Goal: Task Accomplishment & Management: Use online tool/utility

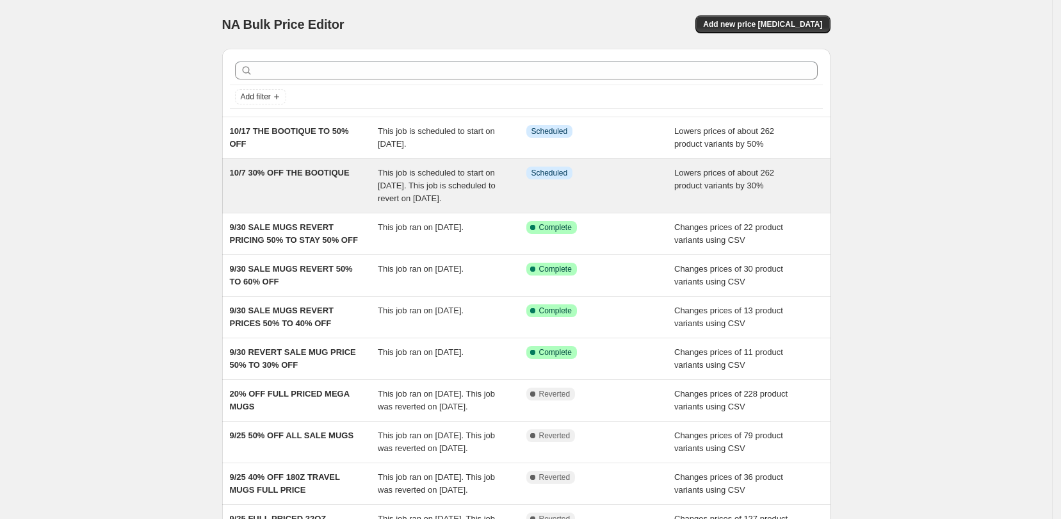
click at [359, 190] on div "10/7 30% OFF THE BOOTIQUE" at bounding box center [304, 185] width 149 height 38
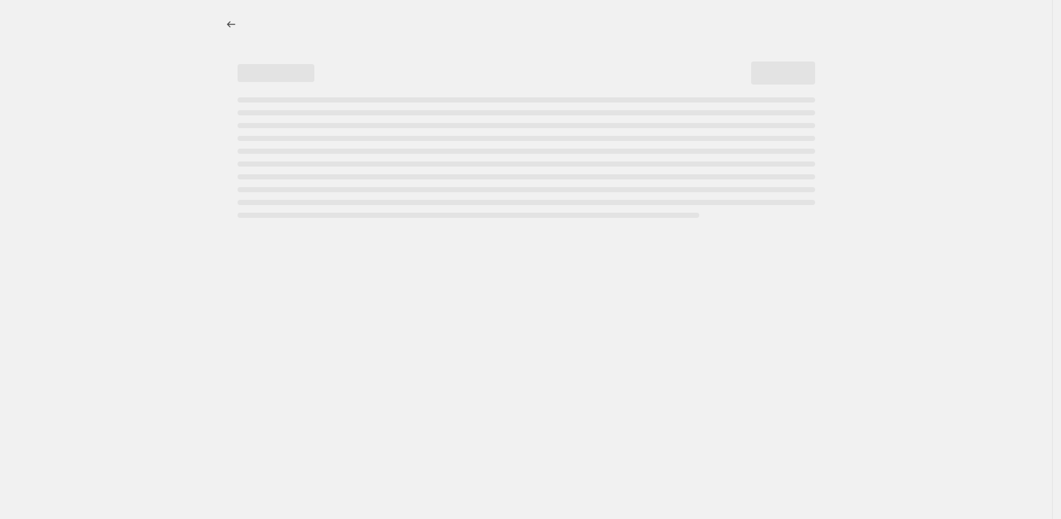
select select "percentage"
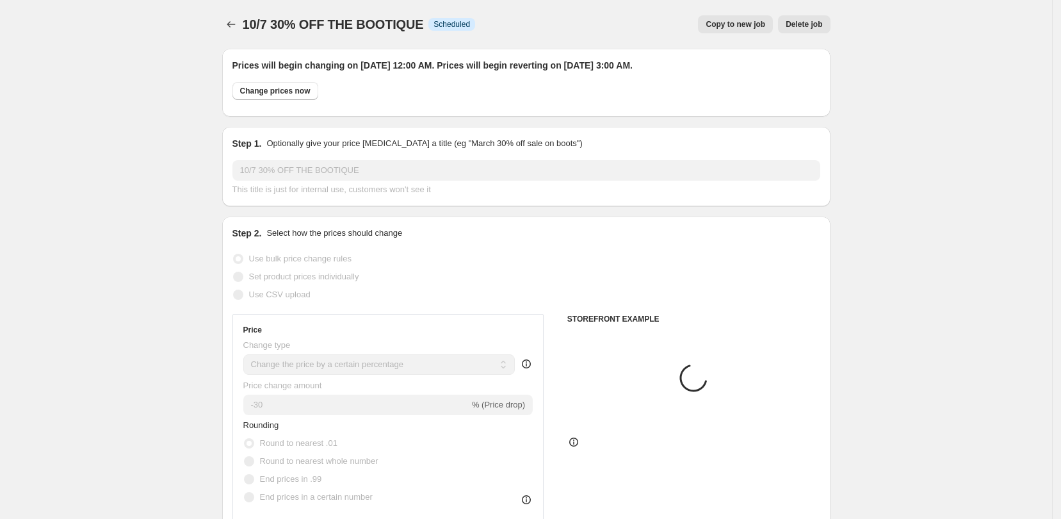
select select "collection"
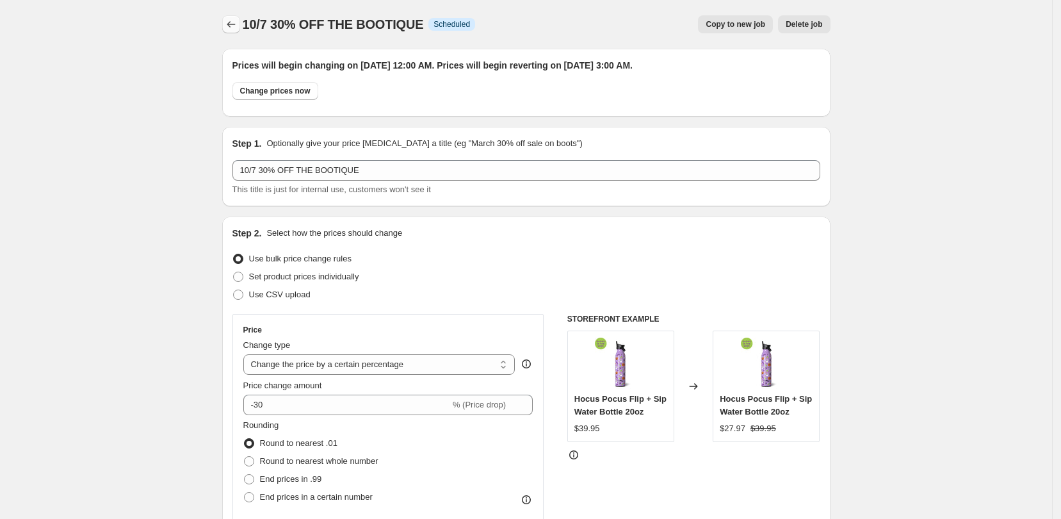
click at [236, 27] on icon "Price change jobs" at bounding box center [231, 24] width 13 height 13
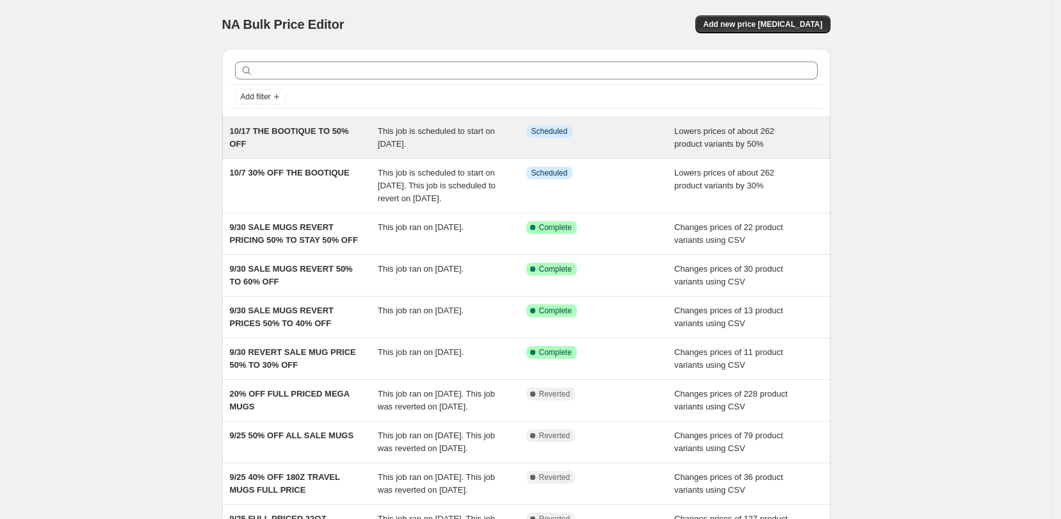
click at [268, 149] on div "10/17 THE BOOTIQUE TO 50% OFF" at bounding box center [304, 138] width 149 height 26
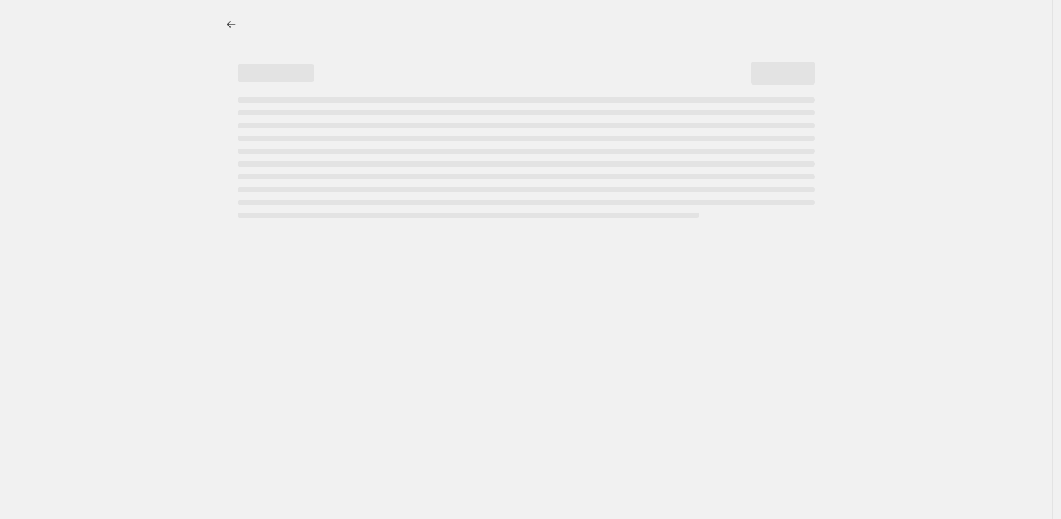
select select "percentage"
select select "collection"
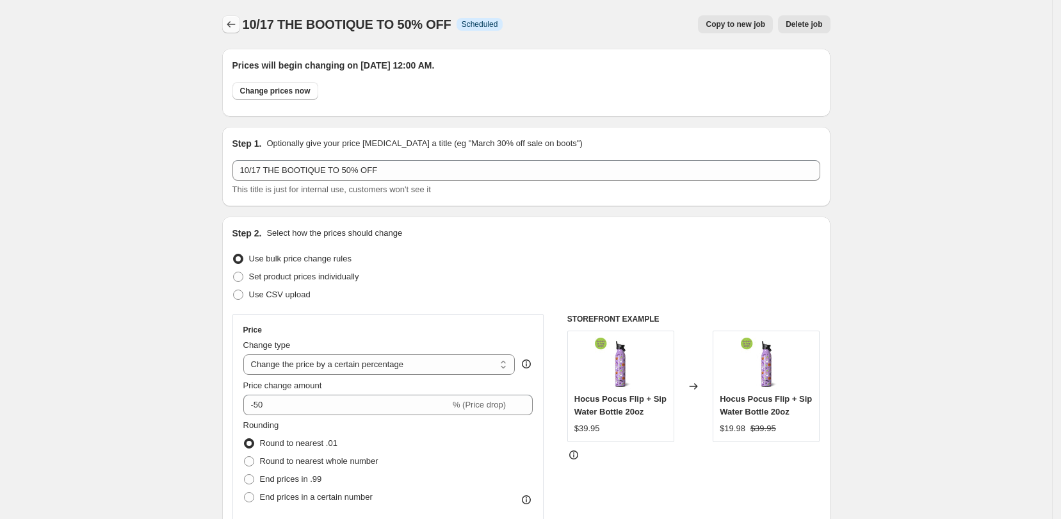
click at [236, 16] on button "Price change jobs" at bounding box center [231, 24] width 18 height 18
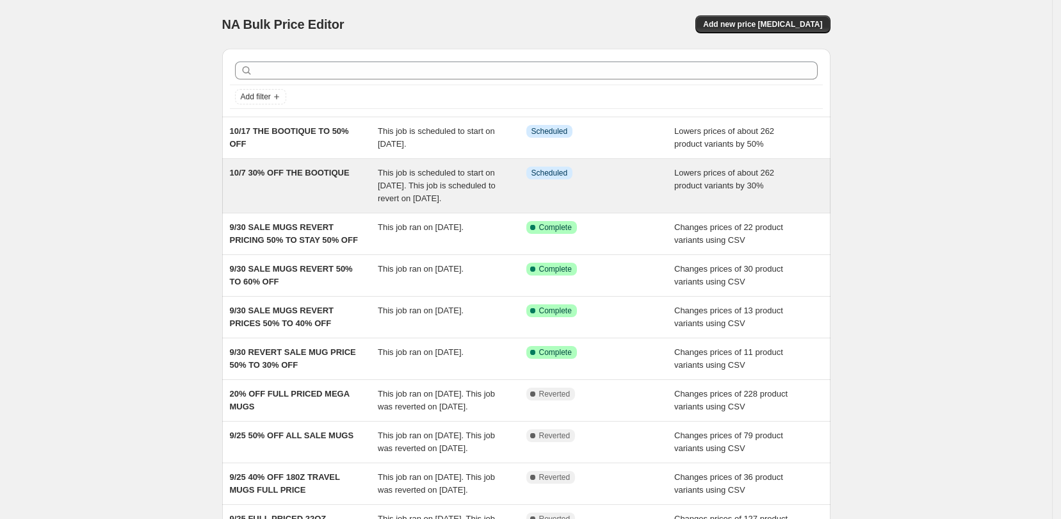
click at [340, 184] on div "10/7 30% OFF THE BOOTIQUE" at bounding box center [304, 185] width 149 height 38
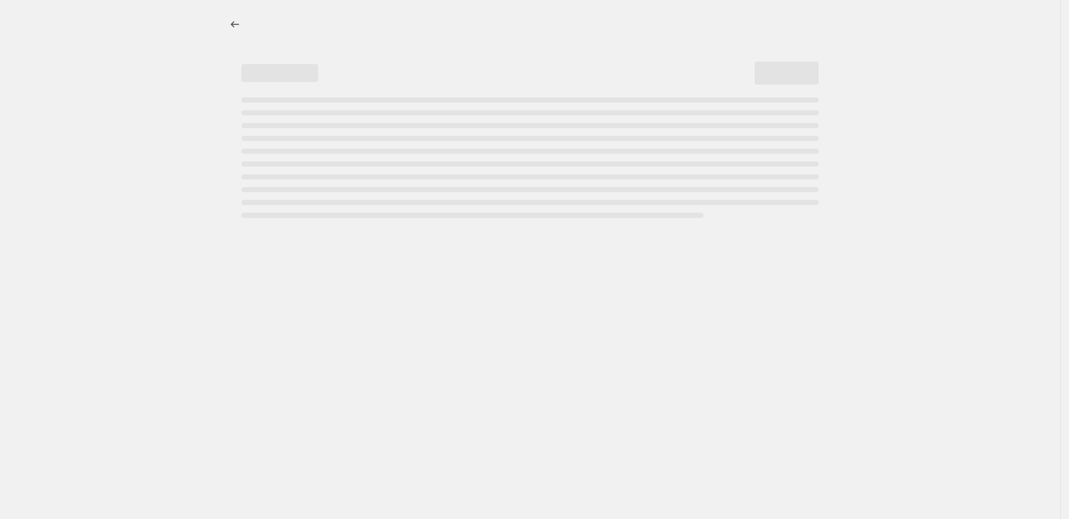
select select "percentage"
select select "collection"
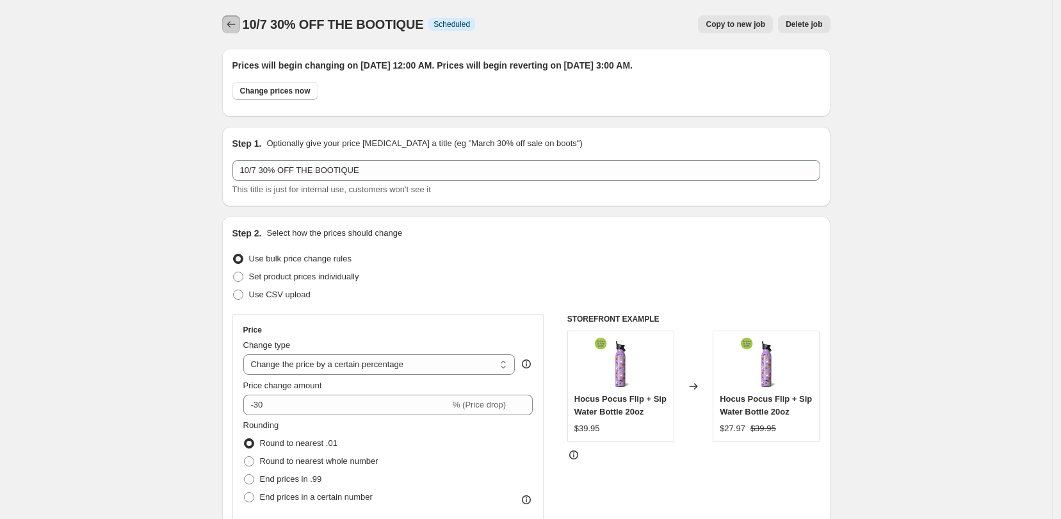
click at [226, 23] on button "Price change jobs" at bounding box center [231, 24] width 18 height 18
